Goal: Obtain resource: Download file/media

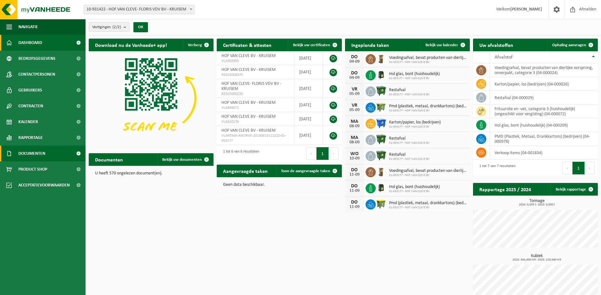
click at [31, 151] on span "Documenten" at bounding box center [31, 154] width 27 height 16
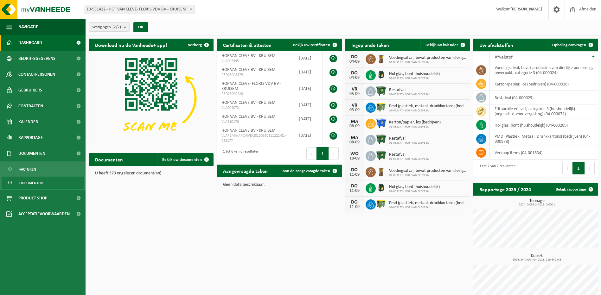
click at [21, 189] on link "Documenten" at bounding box center [43, 183] width 82 height 12
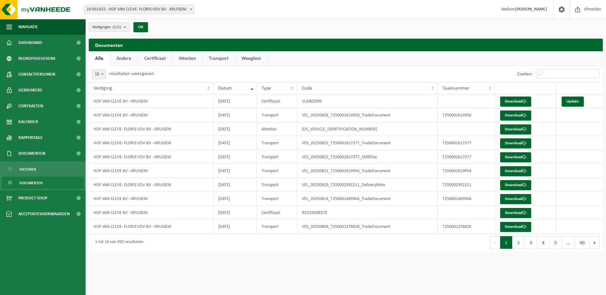
click at [158, 55] on link "Certificaat" at bounding box center [155, 58] width 34 height 15
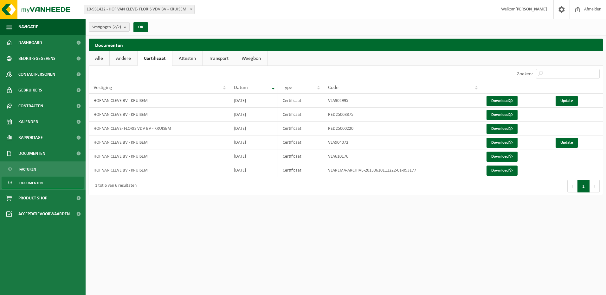
click at [185, 57] on link "Attesten" at bounding box center [187, 58] width 30 height 15
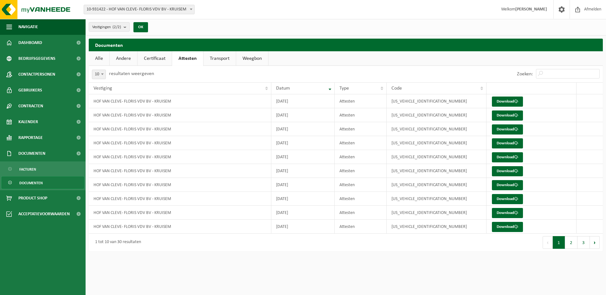
drag, startPoint x: 99, startPoint y: 61, endPoint x: 124, endPoint y: 58, distance: 25.8
click at [99, 60] on link "Alle" at bounding box center [99, 58] width 21 height 15
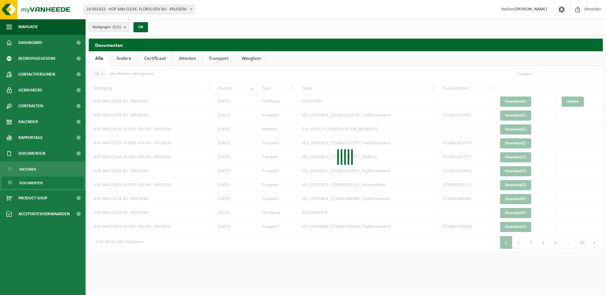
click at [129, 59] on link "Andere" at bounding box center [124, 58] width 28 height 15
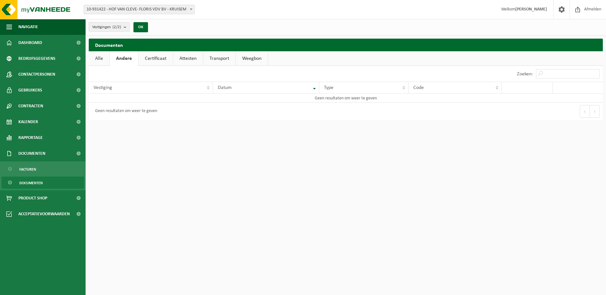
click at [183, 57] on link "Attesten" at bounding box center [188, 58] width 30 height 15
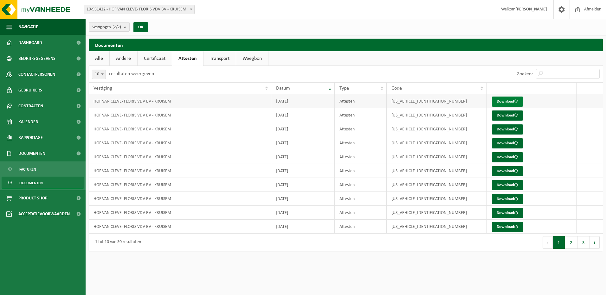
click at [511, 100] on link "Download" at bounding box center [507, 102] width 31 height 10
click at [161, 59] on link "Certificaat" at bounding box center [155, 58] width 34 height 15
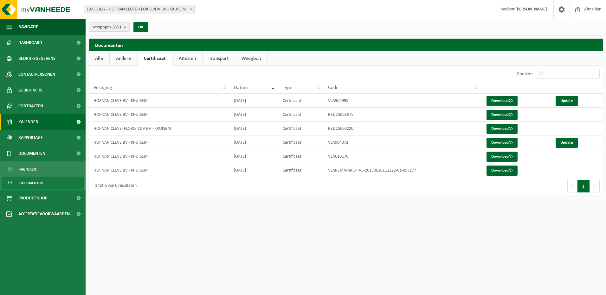
click at [46, 123] on link "Kalender" at bounding box center [43, 122] width 86 height 16
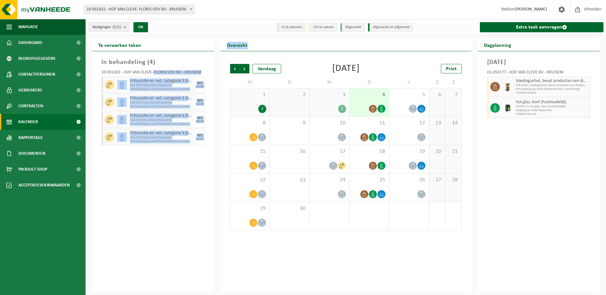
drag, startPoint x: 153, startPoint y: 76, endPoint x: 581, endPoint y: 309, distance: 486.8
click at [581, 295] on html "Vestiging: 10-931422 - HOF VAN CLEVE- FLORIS VDV BV - KRUISEM 01-053177 - HOF V…" at bounding box center [303, 147] width 606 height 295
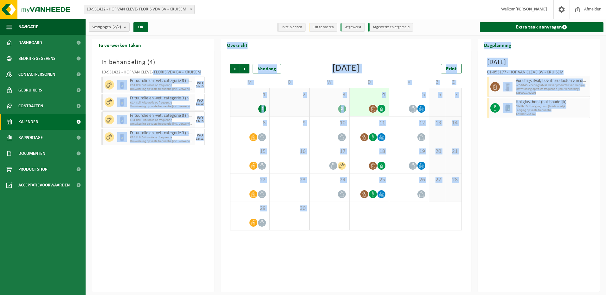
click at [390, 266] on div "Vorige Volgende Vandaag [DATE] Print M D W D V Z Z 1 2 2 3 2 4 5 6 7 8 9 10 11 …" at bounding box center [346, 171] width 251 height 241
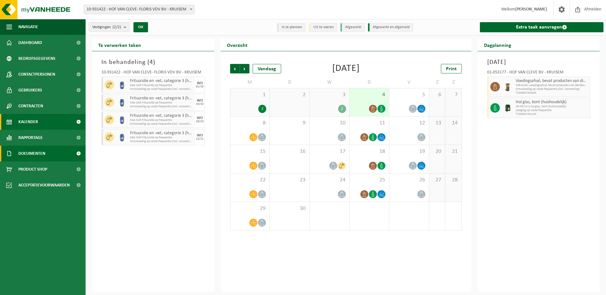
click at [60, 151] on link "Documenten" at bounding box center [43, 154] width 86 height 16
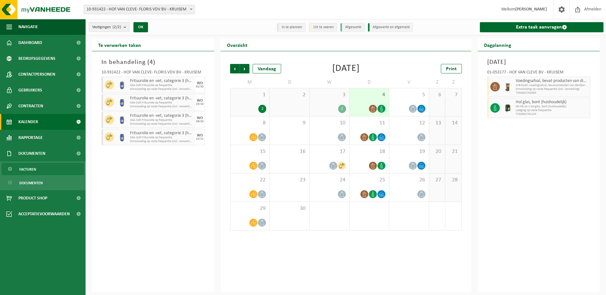
click at [32, 166] on span "Facturen" at bounding box center [27, 170] width 17 height 12
